Goal: Task Accomplishment & Management: Complete application form

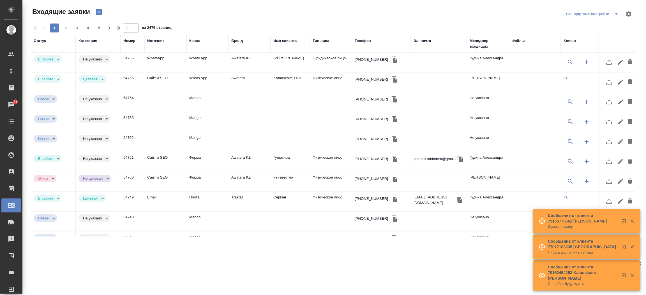
select select "RU"
click at [422, 42] on div "Эл. почта" at bounding box center [421, 41] width 17 height 6
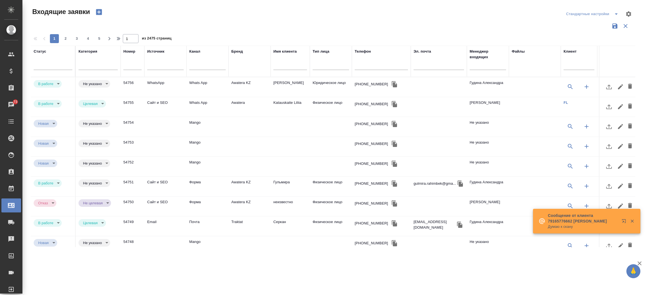
click at [426, 68] on input "text" at bounding box center [438, 66] width 50 height 7
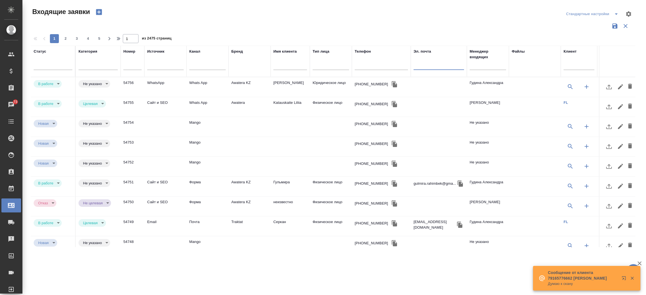
paste input "[EMAIL_ADDRESS][DOMAIN_NAME]"
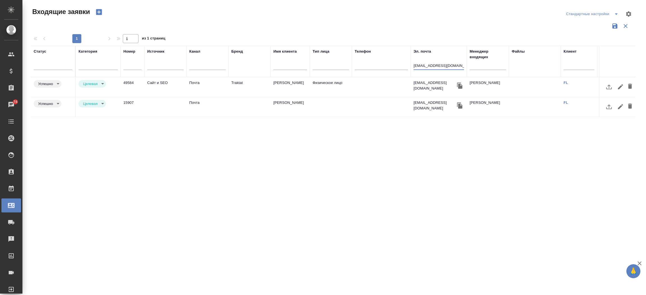
type input "[EMAIL_ADDRESS][DOMAIN_NAME]"
click at [96, 11] on icon "button" at bounding box center [99, 12] width 6 height 6
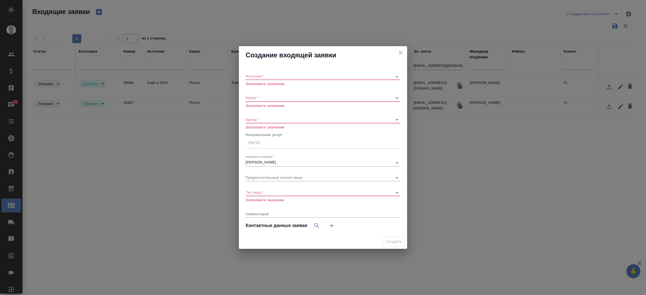
click at [256, 75] on div "​" at bounding box center [322, 76] width 155 height 7
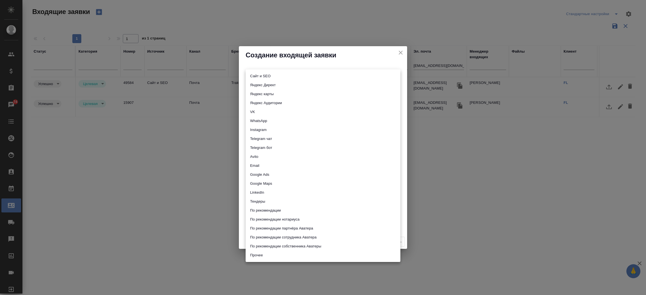
click at [256, 75] on body "🙏 .cls-1 fill:#fff; AWATERA [PERSON_NAME]prutko Клиенты Спецификации Заказы 74 …" at bounding box center [323, 147] width 646 height 295
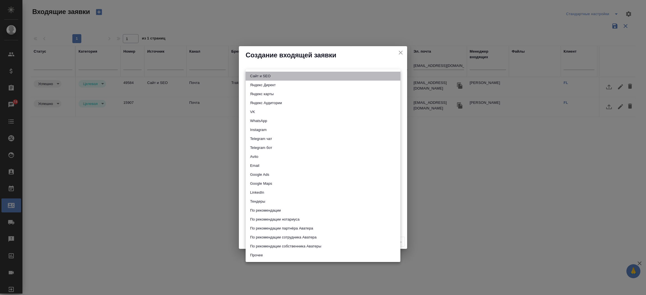
click at [256, 75] on li "Сайт и SEO" at bounding box center [322, 76] width 155 height 9
type input "seo"
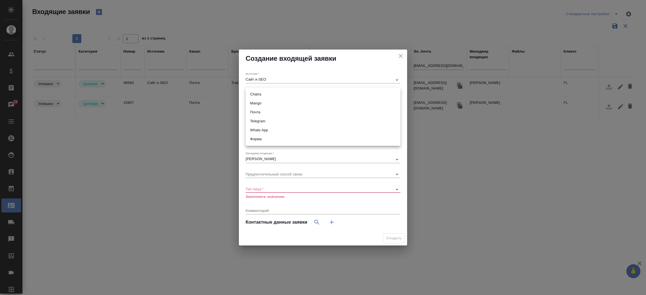
click at [257, 95] on body "🙏 .cls-1 fill:#fff; AWATERA [PERSON_NAME]prutko Клиенты Спецификации Заказы 74 …" at bounding box center [323, 147] width 646 height 295
click at [257, 109] on li "Почта" at bounding box center [322, 112] width 155 height 9
type input "640a088c6aae0874b0a8d791"
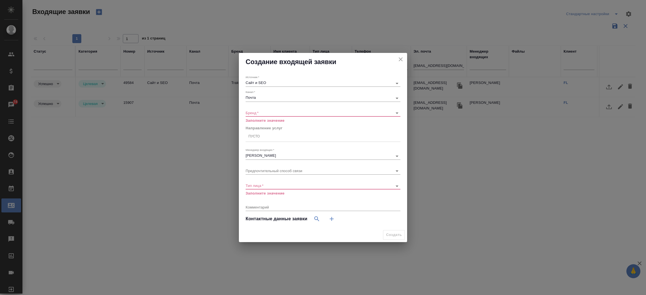
click at [255, 111] on div "Бренд   * ​ Заполните значение" at bounding box center [322, 114] width 155 height 18
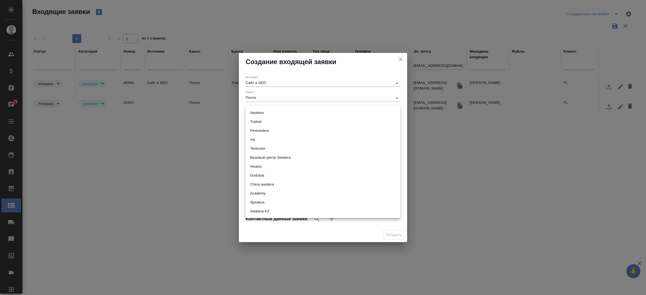
click at [255, 111] on body "🙏 .cls-1 fill:#fff; AWATERA [PERSON_NAME]prutko Клиенты Спецификации Заказы 74 …" at bounding box center [323, 147] width 646 height 295
click at [254, 118] on li "Traktat" at bounding box center [322, 121] width 155 height 9
type input "traktat"
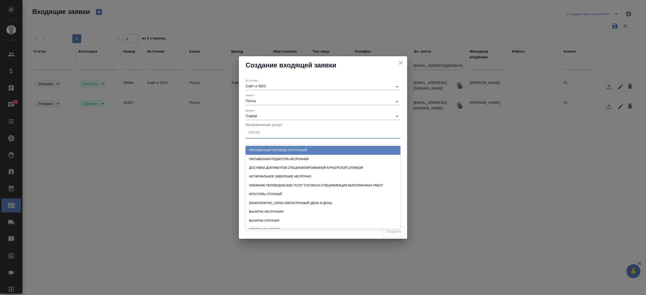
click at [259, 135] on div "Пусто" at bounding box center [253, 133] width 11 height 5
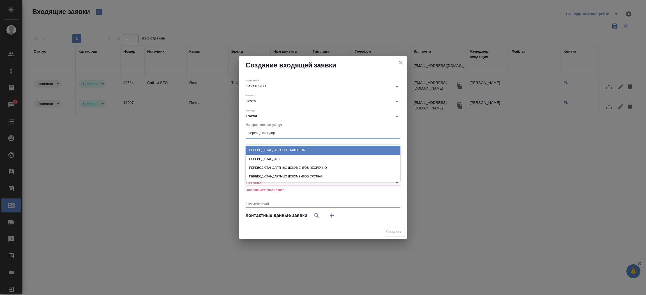
type input "перевод стандарт"
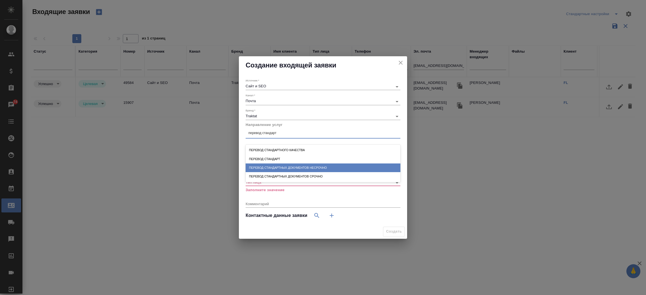
click at [293, 167] on div "Перевод стандартных документов несрочно" at bounding box center [322, 168] width 155 height 9
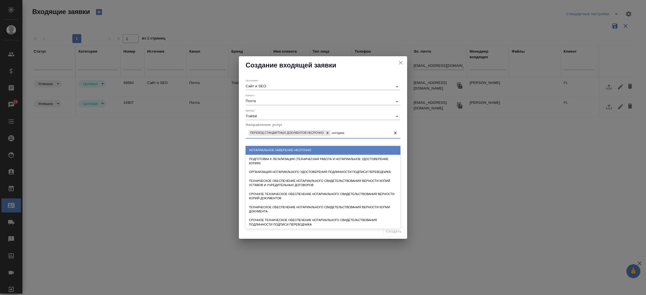
type input "нотариал"
click at [292, 152] on div "Нотариальное заверение несрочно" at bounding box center [322, 150] width 155 height 9
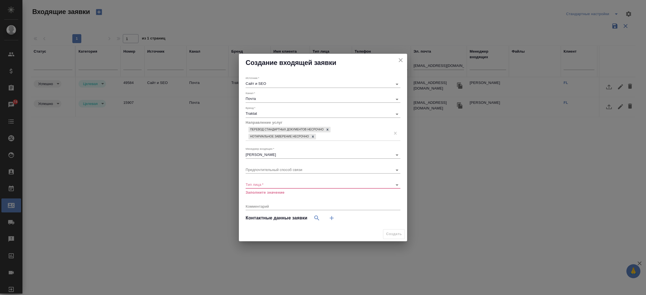
click at [275, 181] on div "Тип лица   * ​ Заполните значение" at bounding box center [322, 186] width 155 height 18
click at [272, 186] on body "🙏 .cls-1 fill:#fff; AWATERA [PERSON_NAME]prutko Клиенты Спецификации Заказы 74 …" at bounding box center [323, 147] width 646 height 295
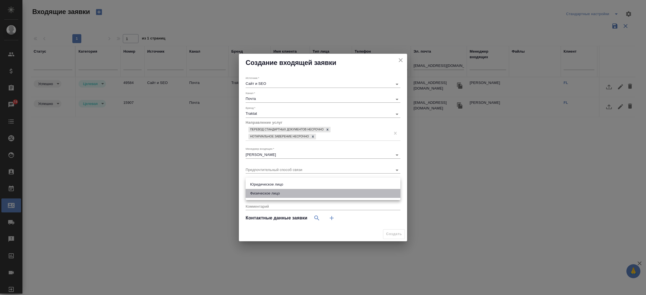
click at [269, 196] on li "Физическое лицо" at bounding box center [322, 193] width 155 height 9
type input "private"
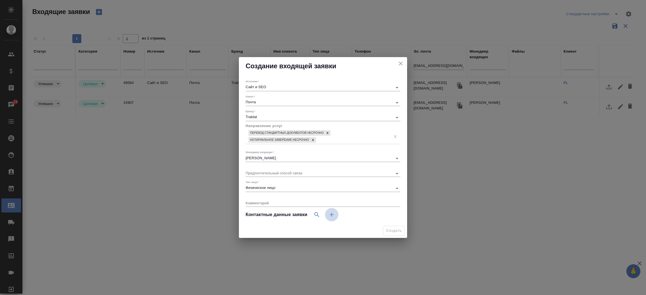
click at [331, 215] on icon "button" at bounding box center [332, 215] width 4 height 4
select select "RU"
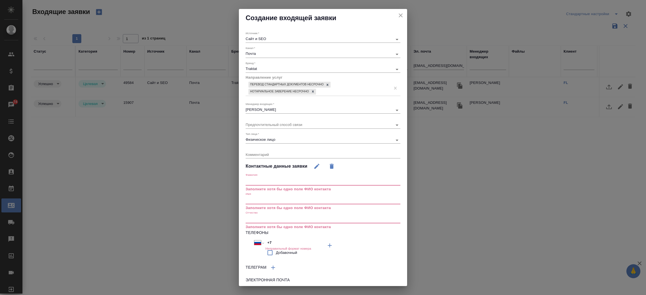
click at [261, 199] on input "text" at bounding box center [322, 201] width 155 height 8
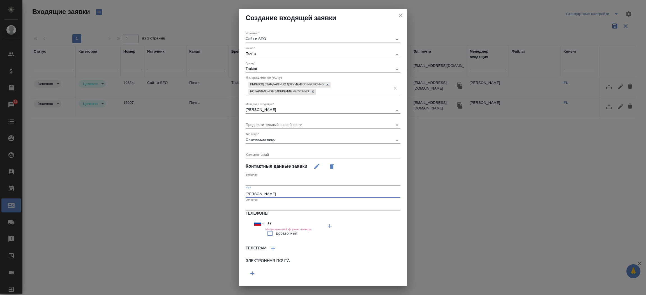
type input "[PERSON_NAME]"
click at [323, 233] on button "button" at bounding box center [329, 226] width 13 height 13
click at [267, 270] on input "text" at bounding box center [283, 272] width 77 height 7
paste input "[EMAIL_ADDRESS][DOMAIN_NAME]"
type input "[EMAIL_ADDRESS][DOMAIN_NAME]"
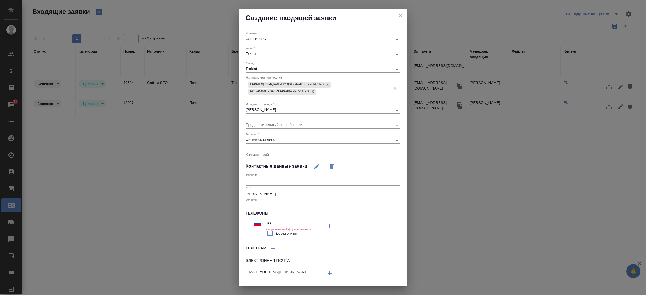
scroll to position [12, 0]
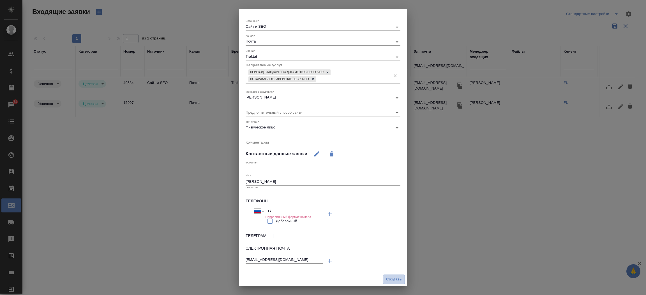
click at [386, 277] on span "Создать" at bounding box center [394, 280] width 16 height 6
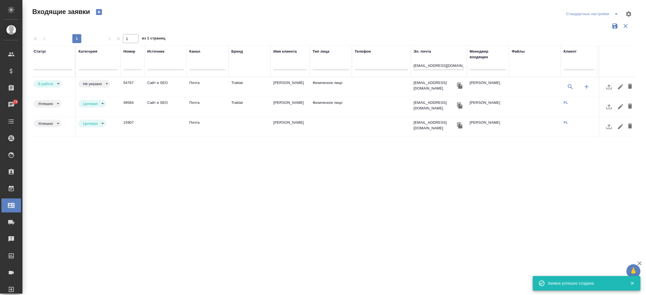
click at [241, 85] on td "Traktat" at bounding box center [249, 87] width 42 height 20
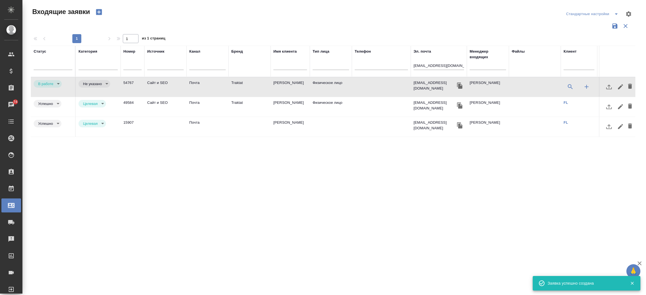
click at [241, 85] on td "Traktat" at bounding box center [249, 87] width 42 height 20
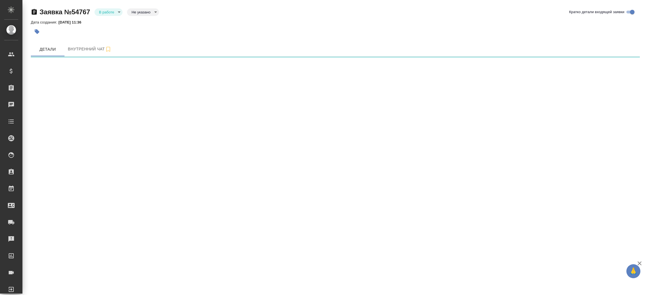
select select "RU"
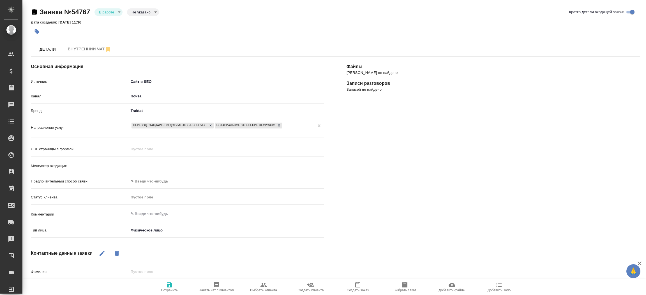
type textarea "x"
type input "[PERSON_NAME]"
click at [255, 285] on span "Выбрать клиента" at bounding box center [263, 287] width 40 height 11
type textarea "x"
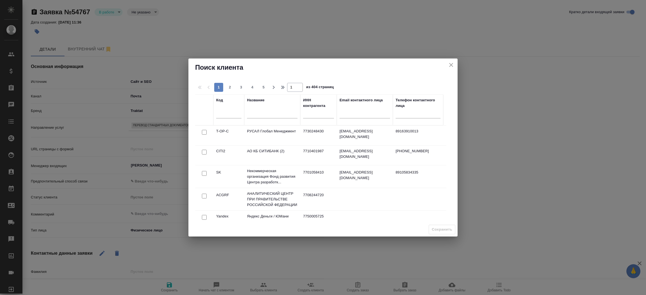
click at [265, 119] on div at bounding box center [272, 116] width 50 height 14
click at [261, 112] on input "text" at bounding box center [272, 115] width 50 height 7
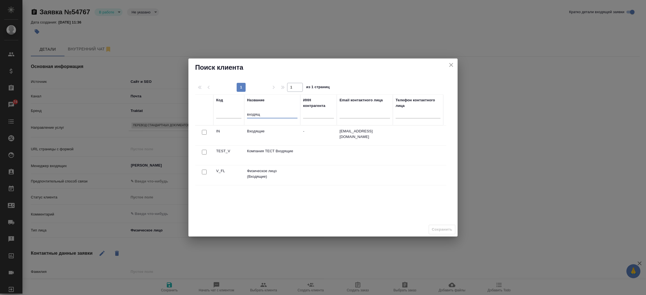
type input "входящ"
click at [204, 135] on input "checkbox" at bounding box center [204, 132] width 5 height 5
checkbox input "true"
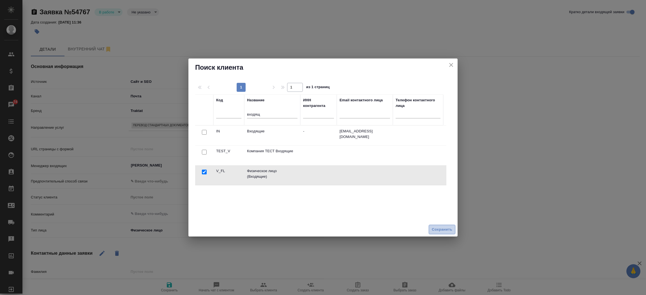
click at [435, 230] on span "Сохранить" at bounding box center [442, 230] width 20 height 6
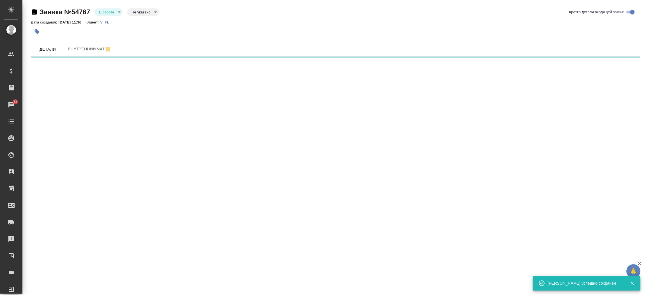
select select "RU"
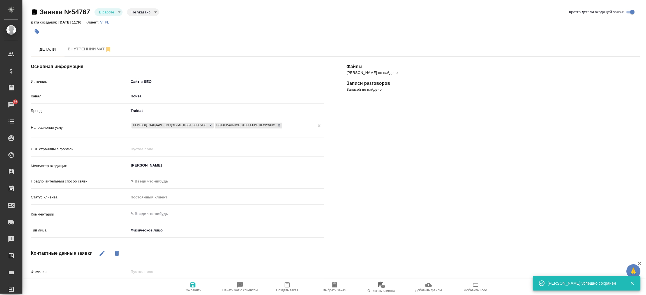
type textarea "x"
